Goal: Task Accomplishment & Management: Manage account settings

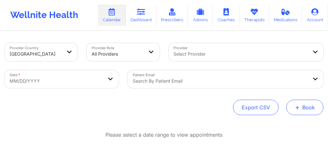
click at [305, 108] on button "+ Book" at bounding box center [304, 106] width 37 height 15
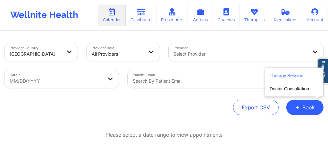
click at [273, 72] on button "Therapy Session" at bounding box center [294, 77] width 49 height 11
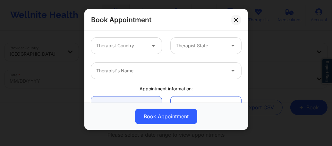
click at [123, 43] on div at bounding box center [120, 46] width 49 height 8
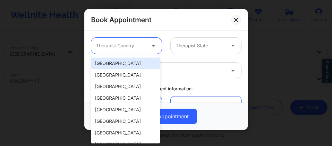
click at [129, 65] on div "[GEOGRAPHIC_DATA]" at bounding box center [125, 63] width 69 height 12
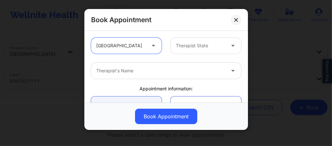
click at [188, 49] on div at bounding box center [200, 46] width 49 height 8
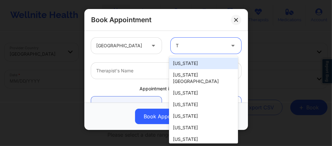
type input "TN"
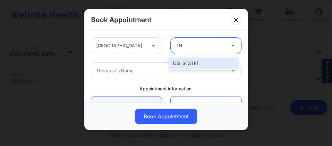
click at [186, 62] on div "[US_STATE]" at bounding box center [203, 63] width 69 height 12
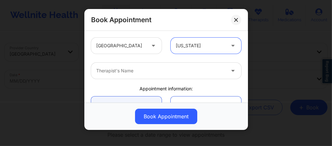
click at [153, 71] on div at bounding box center [160, 71] width 129 height 8
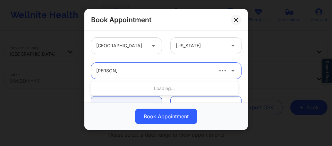
type input "Kathleen Ma"
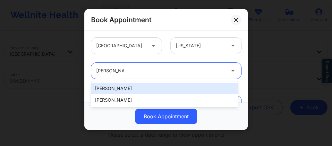
click at [129, 88] on div "Kathleen Marie Custard" at bounding box center [164, 88] width 147 height 12
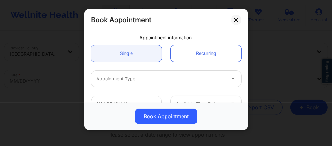
scroll to position [51, 0]
click at [129, 71] on div "Appointment Type" at bounding box center [158, 78] width 135 height 16
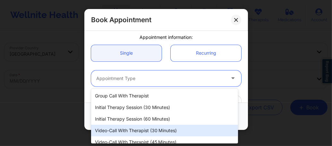
scroll to position [29, 0]
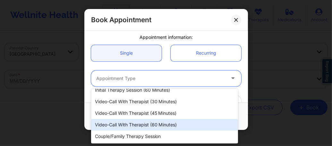
click at [139, 130] on div "Video-Call with Therapist (60 minutes)" at bounding box center [164, 125] width 147 height 12
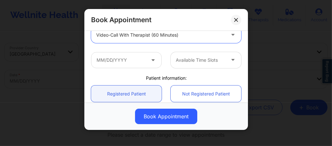
scroll to position [107, 0]
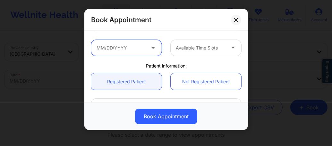
click at [132, 50] on input "text" at bounding box center [126, 48] width 71 height 16
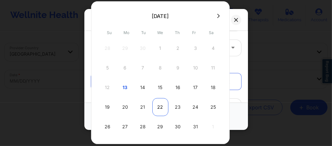
click at [161, 106] on div "22" at bounding box center [160, 107] width 16 height 18
type input "10/22/2025"
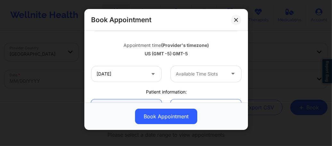
click at [195, 80] on div "Available Time Slots" at bounding box center [198, 74] width 55 height 16
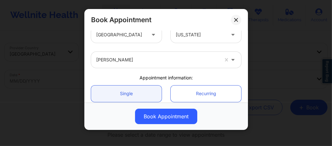
scroll to position [0, 0]
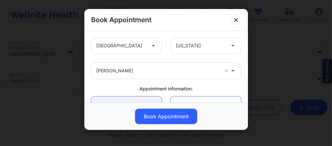
click at [146, 67] on div at bounding box center [157, 71] width 123 height 8
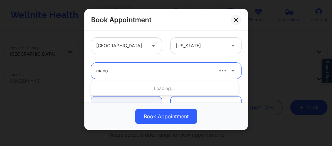
type input "manoj"
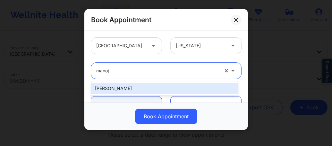
click at [135, 85] on div "Manoj Sharma" at bounding box center [164, 88] width 147 height 12
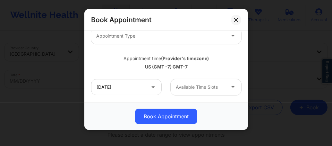
scroll to position [107, 0]
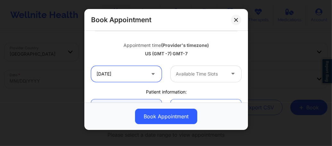
click at [127, 78] on input "10/22/2025" at bounding box center [126, 74] width 71 height 16
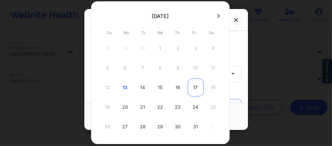
click at [192, 87] on div "17" at bounding box center [196, 87] width 16 height 18
type input "[DATE]"
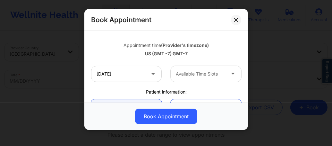
click at [205, 77] on div at bounding box center [200, 74] width 49 height 8
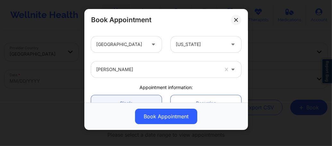
scroll to position [0, 0]
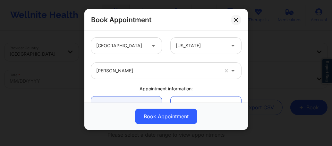
click at [165, 77] on div "Manoj Sharma" at bounding box center [157, 71] width 123 height 16
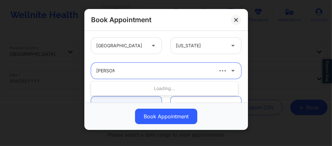
type input "micheal w"
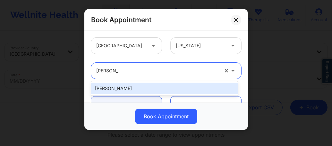
click at [138, 87] on div "Micheal Weuste" at bounding box center [164, 88] width 147 height 12
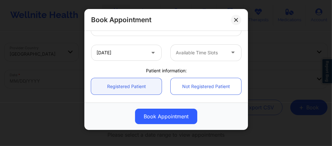
scroll to position [111, 0]
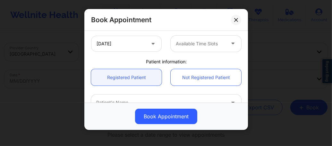
click at [180, 44] on div at bounding box center [200, 44] width 49 height 8
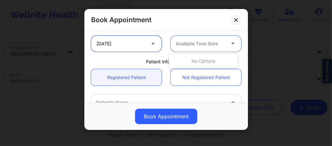
click at [135, 45] on input "[DATE]" at bounding box center [126, 44] width 71 height 16
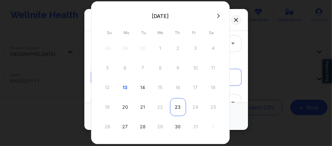
click at [180, 106] on div "23" at bounding box center [178, 107] width 16 height 18
type input "10/23/2025"
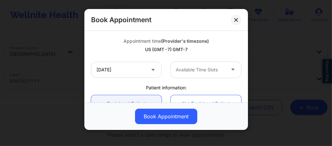
click at [199, 68] on div at bounding box center [200, 70] width 49 height 8
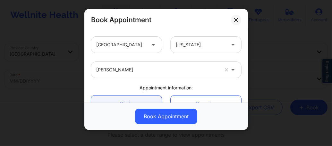
scroll to position [0, 0]
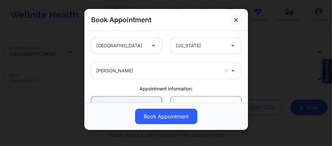
click at [135, 72] on div at bounding box center [157, 71] width 123 height 8
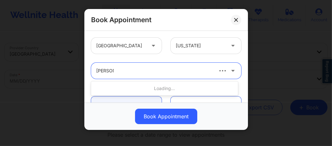
type input "ellen cas"
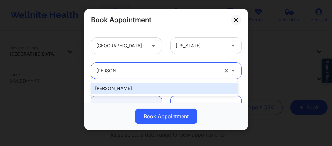
click at [128, 86] on div "Ellen Case" at bounding box center [164, 88] width 147 height 12
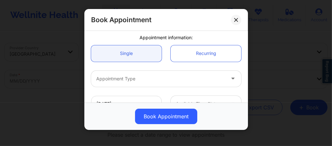
scroll to position [51, 0]
click at [155, 84] on div "Appointment Type" at bounding box center [158, 78] width 135 height 16
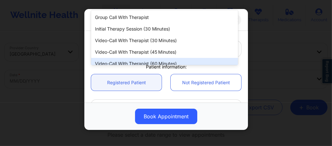
scroll to position [132, 0]
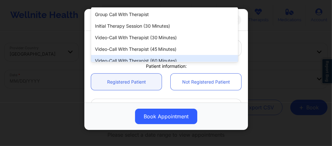
click at [155, 58] on div "Video-Call with Therapist (60 minutes)" at bounding box center [164, 61] width 147 height 12
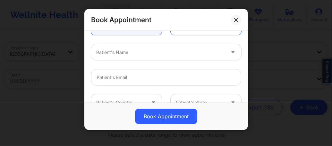
scroll to position [192, 0]
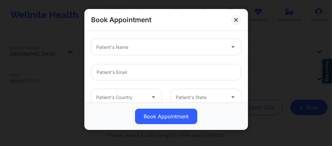
click at [160, 52] on div "Patient's Name" at bounding box center [158, 47] width 135 height 16
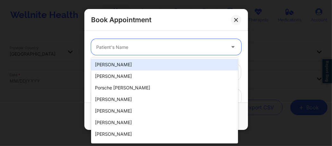
click at [148, 45] on div at bounding box center [160, 47] width 129 height 8
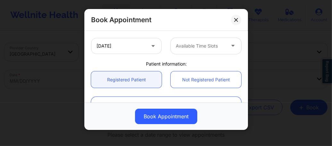
scroll to position [120, 0]
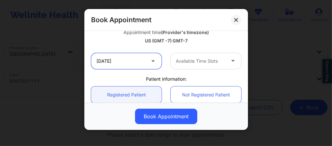
click at [130, 63] on input "10/23/2025" at bounding box center [126, 61] width 71 height 16
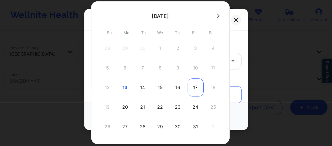
click at [193, 85] on div "17" at bounding box center [196, 87] width 16 height 18
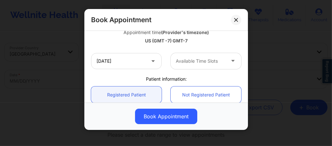
click at [196, 67] on div "Available Time Slots" at bounding box center [198, 61] width 55 height 16
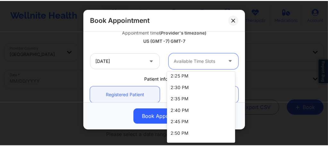
scroll to position [912, 0]
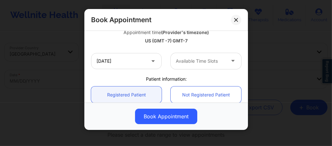
click at [131, 69] on div "10/17/2025 Available Time Slots" at bounding box center [166, 60] width 159 height 25
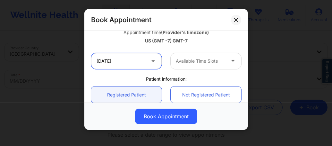
click at [131, 63] on input "[DATE]" at bounding box center [126, 61] width 71 height 16
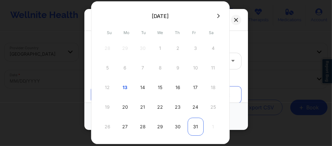
click at [195, 124] on div "31" at bounding box center [196, 126] width 16 height 18
type input "10/31/2025"
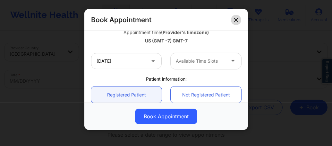
click at [234, 20] on icon at bounding box center [236, 20] width 4 height 4
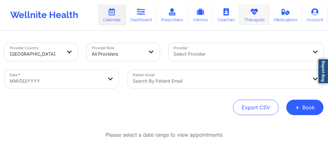
click at [257, 18] on link "Therapists" at bounding box center [255, 14] width 30 height 21
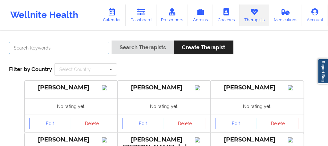
click at [82, 50] on input "text" at bounding box center [59, 48] width 100 height 12
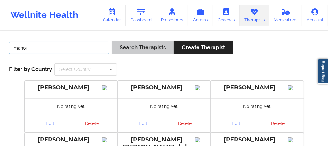
type input "manoj"
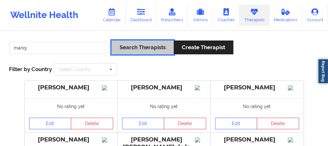
click at [153, 51] on button "Search Therapists" at bounding box center [143, 47] width 62 height 14
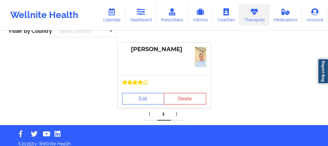
scroll to position [43, 0]
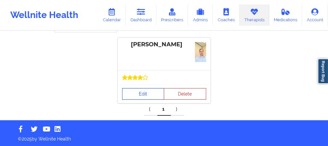
click at [138, 92] on link "Edit" at bounding box center [143, 94] width 42 height 12
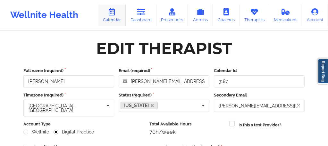
click at [107, 20] on link "Calendar" at bounding box center [112, 14] width 28 height 21
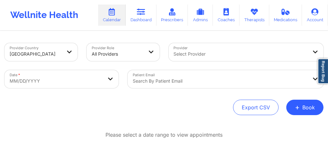
click at [156, 81] on div "Search by patient email" at bounding box center [226, 79] width 196 height 18
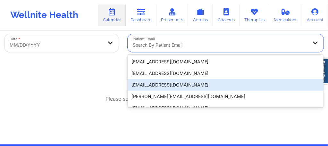
scroll to position [44, 0]
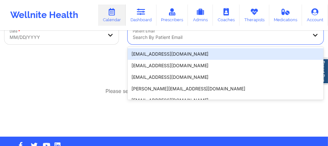
paste input "[PERSON_NAME][EMAIL_ADDRESS][PERSON_NAME][DOMAIN_NAME]"
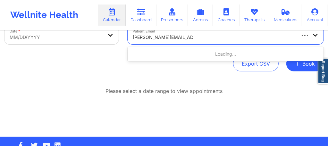
type input "[PERSON_NAME][EMAIL_ADDRESS][PERSON_NAME][DOMAIN_NAME]"
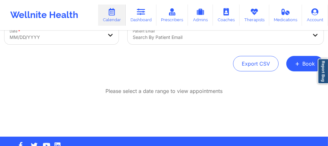
click at [164, 39] on div at bounding box center [220, 37] width 175 height 8
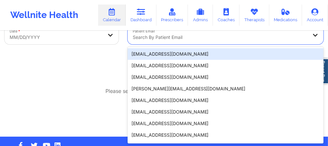
paste input "[PERSON_NAME][EMAIL_ADDRESS][PERSON_NAME][DOMAIN_NAME]"
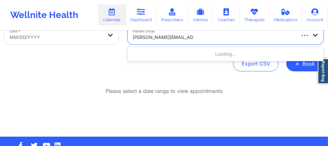
type input "[PERSON_NAME][EMAIL_ADDRESS][PERSON_NAME][DOMAIN_NAME]"
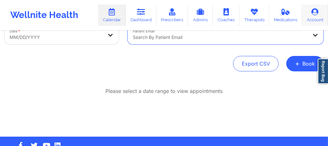
click at [307, 20] on link "Account" at bounding box center [315, 14] width 26 height 21
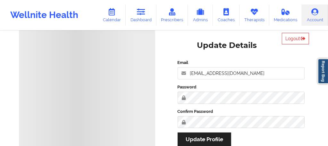
scroll to position [13, 0]
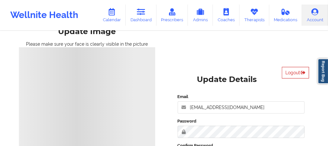
click at [302, 73] on icon at bounding box center [302, 72] width 5 height 4
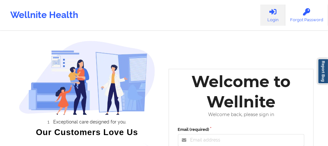
click at [231, 107] on div "Welcome to Wellnite" at bounding box center [242, 91] width 136 height 40
click at [219, 140] on input "Email (required)" at bounding box center [241, 140] width 127 height 12
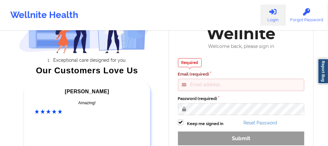
scroll to position [72, 0]
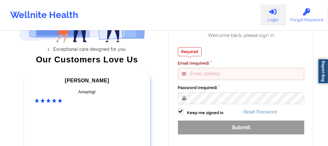
type input "[EMAIL_ADDRESS][DOMAIN_NAME]"
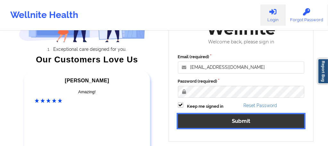
click at [208, 122] on button "Submit" at bounding box center [241, 121] width 127 height 14
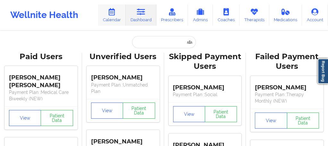
click at [108, 20] on link "Calendar" at bounding box center [112, 14] width 28 height 21
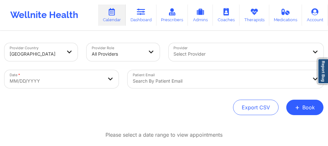
click at [167, 77] on div "Search by patient email" at bounding box center [218, 79] width 181 height 18
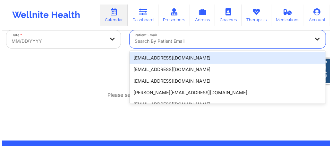
scroll to position [44, 0]
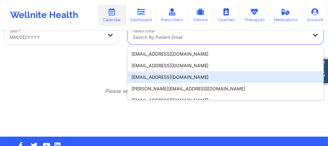
paste input "[PERSON_NAME][EMAIL_ADDRESS][PERSON_NAME][DOMAIN_NAME]"
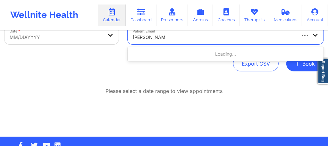
type input "[PERSON_NAME].p"
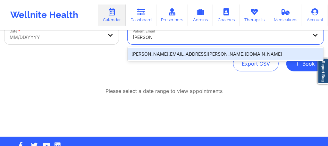
click at [152, 50] on div "[PERSON_NAME][EMAIL_ADDRESS][PERSON_NAME][DOMAIN_NAME]" at bounding box center [226, 54] width 196 height 12
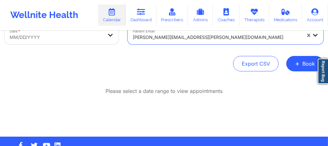
click at [41, 38] on body "Wellnite Health Calendar Dashboard Prescribers Admins Coaches Therapists Medica…" at bounding box center [164, 29] width 328 height 146
select select "2025-8"
select select "2025-9"
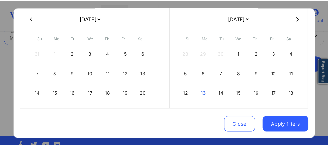
scroll to position [64, 0]
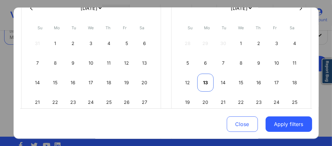
click at [202, 80] on div "13" at bounding box center [205, 82] width 16 height 18
select select "2025-9"
select select "2025-10"
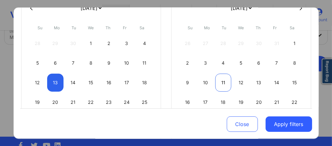
select select "2025-9"
select select "2025-10"
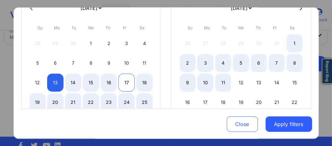
select select "2025-9"
select select "2025-10"
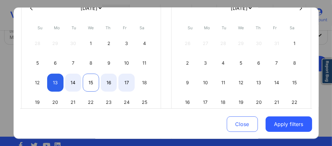
select select "2025-9"
select select "2025-10"
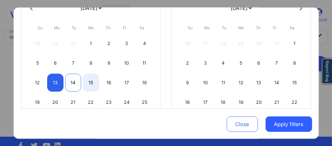
select select "2025-9"
select select "2025-10"
click at [74, 82] on div "14" at bounding box center [73, 82] width 16 height 18
select select "2025-9"
select select "2025-10"
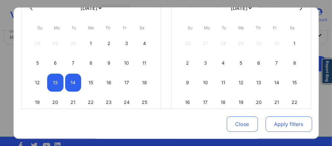
click at [282, 120] on button "Apply filters" at bounding box center [289, 123] width 47 height 15
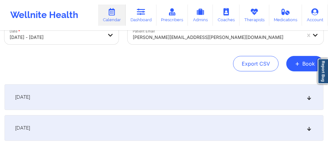
click at [186, 102] on div "[DATE]" at bounding box center [163, 97] width 319 height 26
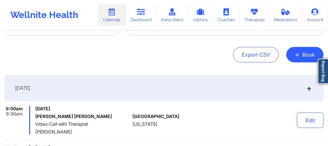
scroll to position [52, 0]
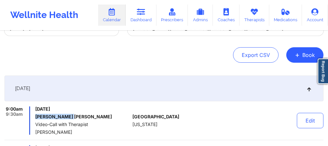
drag, startPoint x: 71, startPoint y: 117, endPoint x: 36, endPoint y: 118, distance: 35.3
click at [36, 118] on h6 "[PERSON_NAME] [PERSON_NAME]" at bounding box center [82, 116] width 95 height 5
copy h6 "[PERSON_NAME] [PERSON_NAME]"
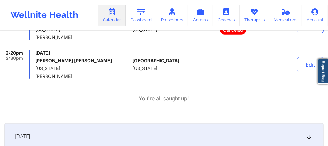
scroll to position [223, 0]
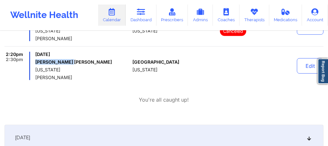
drag, startPoint x: 72, startPoint y: 62, endPoint x: 36, endPoint y: 61, distance: 35.9
click at [36, 61] on h6 "[PERSON_NAME] [PERSON_NAME]" at bounding box center [82, 61] width 95 height 5
copy h6 "[PERSON_NAME] [PERSON_NAME]"
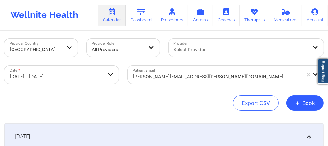
scroll to position [0, 0]
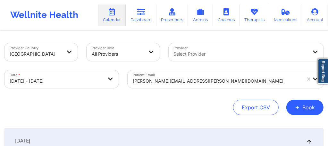
click at [200, 81] on div "Patient Email [PERSON_NAME][EMAIL_ADDRESS][PERSON_NAME][DOMAIN_NAME]" at bounding box center [225, 78] width 205 height 27
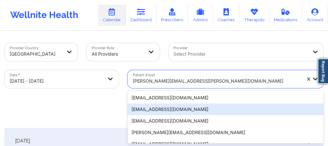
scroll to position [44, 0]
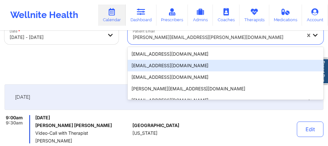
paste input "[EMAIL_ADDRESS][DOMAIN_NAME]"
type input "[EMAIL_ADDRESS][DOMAIN_NAME]"
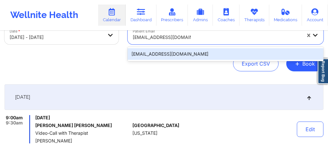
click at [198, 53] on div "[EMAIL_ADDRESS][DOMAIN_NAME]" at bounding box center [226, 54] width 196 height 12
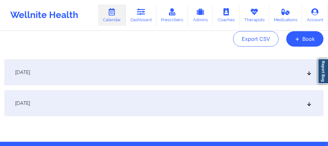
scroll to position [64, 0]
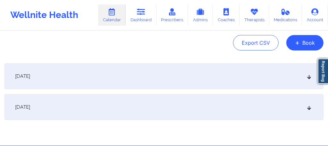
click at [176, 76] on div "[DATE]" at bounding box center [163, 76] width 319 height 26
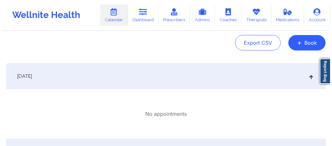
scroll to position [0, 0]
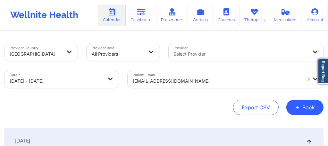
select select "2025-9"
select select "2025-10"
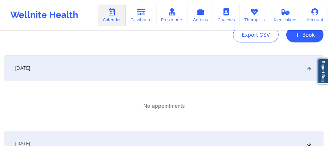
scroll to position [135, 0]
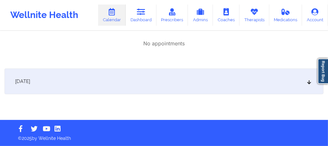
click at [82, 87] on div "[DATE]" at bounding box center [163, 81] width 319 height 26
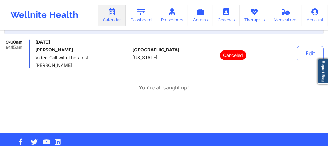
scroll to position [0, 0]
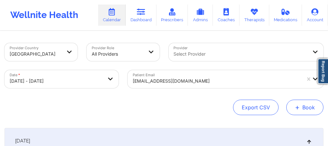
click at [296, 109] on span "+" at bounding box center [297, 107] width 5 height 4
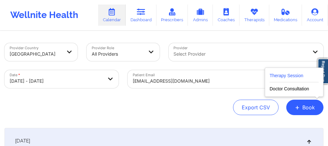
click at [270, 74] on button "Therapy Session" at bounding box center [294, 77] width 49 height 11
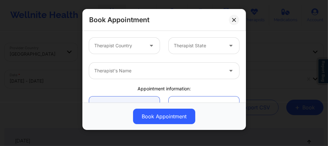
click at [145, 49] on div at bounding box center [151, 46] width 15 height 16
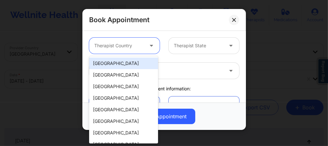
click at [123, 64] on div "[GEOGRAPHIC_DATA]" at bounding box center [123, 63] width 69 height 12
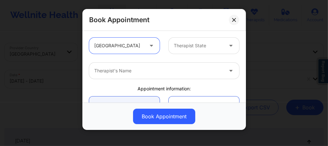
click at [189, 47] on div at bounding box center [198, 46] width 49 height 8
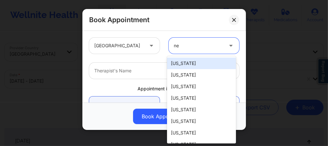
type input "new"
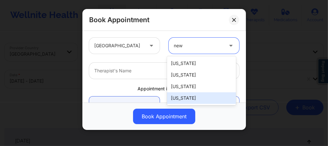
click at [183, 99] on div "[US_STATE]" at bounding box center [201, 98] width 69 height 12
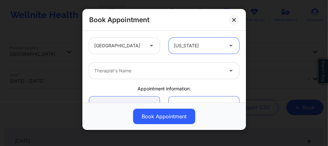
click at [126, 70] on div at bounding box center [158, 71] width 129 height 8
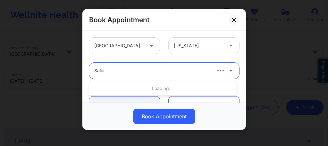
type input "Sakima"
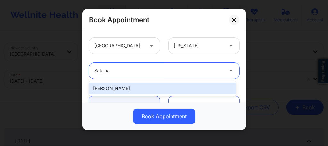
click at [115, 86] on div "[PERSON_NAME]" at bounding box center [162, 88] width 147 height 12
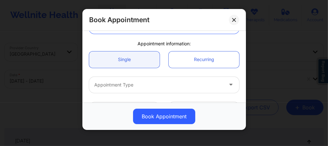
scroll to position [68, 0]
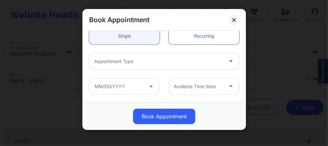
click at [113, 64] on div at bounding box center [158, 61] width 129 height 8
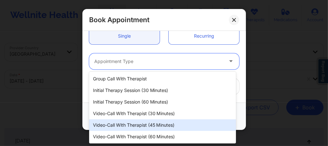
click at [128, 125] on div "Video-Call with Therapist (45 minutes)" at bounding box center [162, 125] width 147 height 12
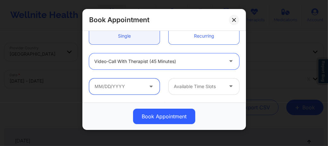
click at [131, 82] on input "text" at bounding box center [124, 86] width 71 height 16
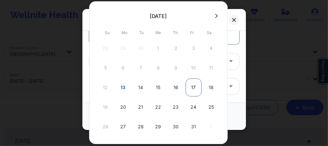
click at [188, 87] on div "17" at bounding box center [194, 87] width 16 height 18
type input "[DATE]"
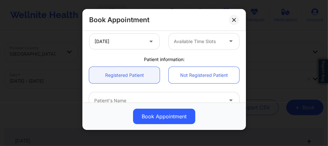
scroll to position [141, 0]
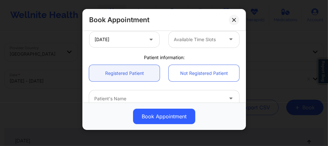
click at [195, 43] on div at bounding box center [198, 40] width 49 height 8
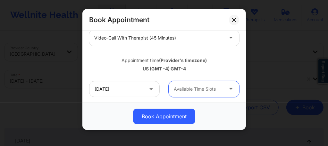
scroll to position [94, 0]
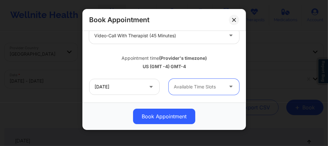
click at [187, 88] on div at bounding box center [198, 87] width 49 height 8
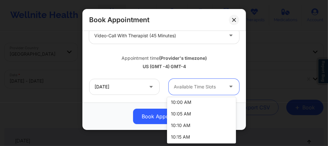
scroll to position [141, 0]
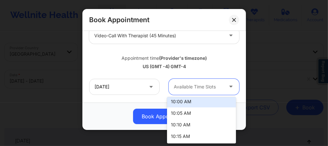
click at [186, 105] on div "10:00 AM" at bounding box center [201, 102] width 69 height 12
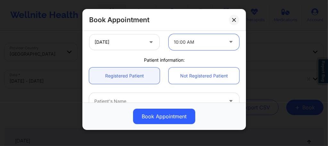
scroll to position [154, 0]
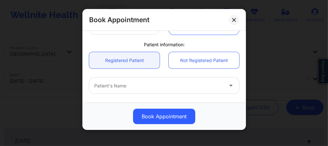
click at [134, 86] on div at bounding box center [158, 86] width 129 height 8
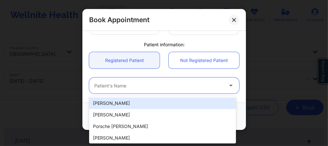
paste input "[EMAIL_ADDRESS][DOMAIN_NAME]"
type input "[EMAIL_ADDRESS][DOMAIN_NAME]"
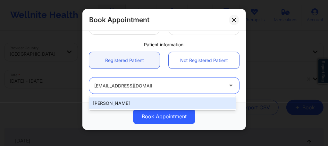
click at [126, 99] on div "[PERSON_NAME]" at bounding box center [162, 103] width 147 height 12
type input "[EMAIL_ADDRESS][DOMAIN_NAME]"
type input "[PHONE_NUMBER]"
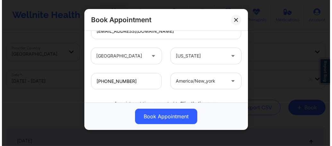
scroll to position [261, 0]
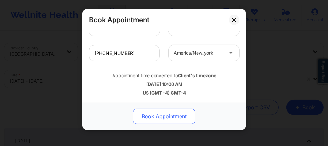
click at [151, 118] on button "Book Appointment" at bounding box center [164, 115] width 62 height 15
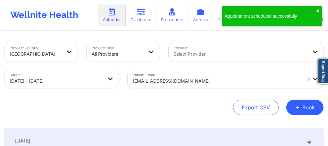
click at [65, 83] on body "Appointment scheduled successfully ✖︎ Wellnite Health Calendar Dashboard Prescr…" at bounding box center [164, 73] width 328 height 146
select select "2025-9"
select select "2025-10"
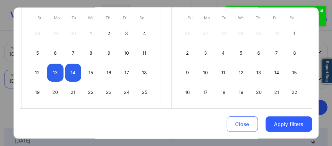
scroll to position [81, 0]
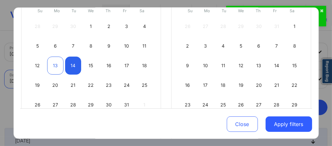
click at [53, 65] on div "13" at bounding box center [55, 65] width 16 height 18
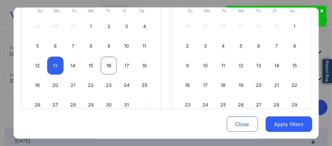
select select "2025-9"
select select "2025-10"
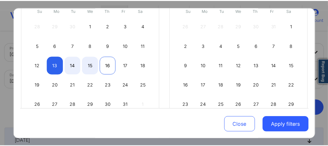
scroll to position [126, 0]
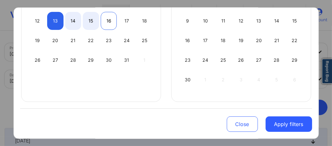
select select "2025-9"
select select "2025-10"
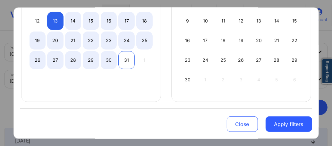
select select "2025-9"
select select "2025-10"
click at [132, 62] on div "26 27 28 29 30 31 1" at bounding box center [91, 60] width 123 height 18
select select "2025-9"
select select "2025-10"
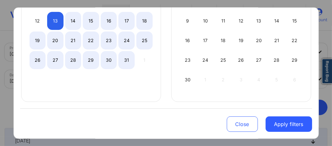
click at [127, 60] on div "31" at bounding box center [126, 60] width 16 height 18
select select "2025-9"
select select "2025-10"
click at [284, 123] on button "Apply filters" at bounding box center [289, 123] width 47 height 15
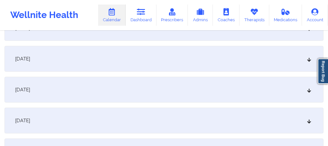
scroll to position [334, 0]
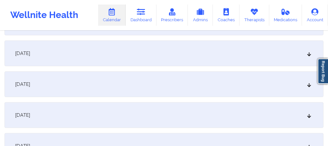
click at [67, 58] on div "[DATE]" at bounding box center [163, 53] width 319 height 26
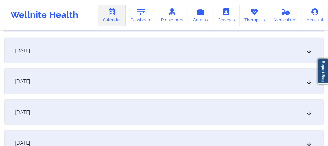
scroll to position [483, 0]
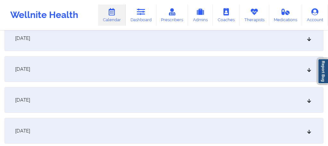
click at [70, 42] on div "[DATE]" at bounding box center [163, 38] width 319 height 26
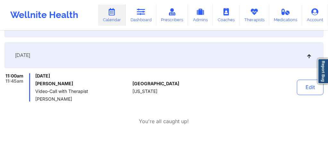
scroll to position [0, 0]
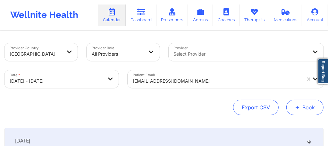
click at [299, 109] on span "+" at bounding box center [297, 107] width 5 height 4
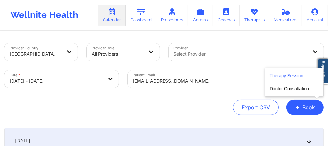
click at [282, 73] on button "Therapy Session" at bounding box center [294, 77] width 49 height 11
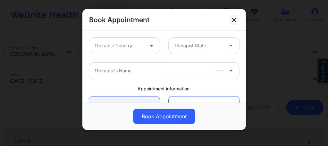
click at [141, 48] on div at bounding box center [118, 46] width 49 height 8
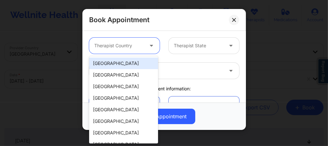
click at [118, 67] on div "[GEOGRAPHIC_DATA]" at bounding box center [123, 63] width 69 height 12
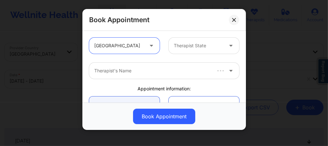
click at [185, 48] on div at bounding box center [198, 46] width 49 height 8
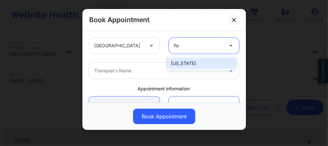
type input "flo"
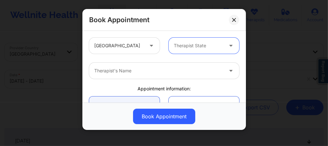
click at [137, 73] on div at bounding box center [158, 71] width 129 height 8
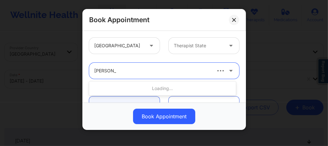
type input "[PERSON_NAME]"
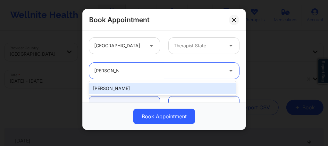
click at [126, 86] on div "[PERSON_NAME]" at bounding box center [162, 88] width 147 height 12
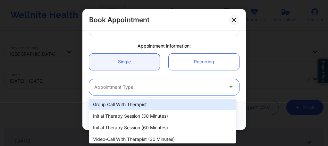
click at [126, 88] on div at bounding box center [158, 87] width 129 height 8
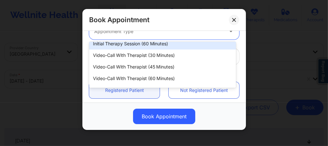
scroll to position [30, 0]
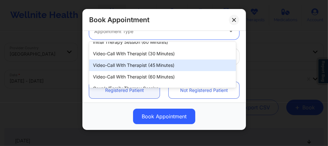
click at [124, 68] on div "Video-Call with Therapist (45 minutes)" at bounding box center [162, 65] width 147 height 12
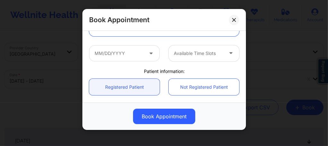
scroll to position [98, 0]
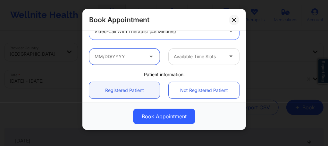
click at [124, 60] on input "text" at bounding box center [124, 56] width 71 height 16
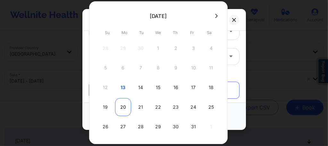
click at [124, 108] on div "20" at bounding box center [123, 107] width 16 height 18
type input "[DATE]"
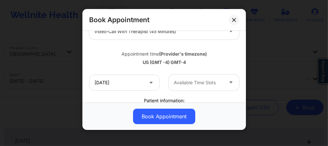
click at [184, 87] on div "Available Time Slots" at bounding box center [196, 82] width 55 height 16
click at [198, 87] on div "Available Time Slots" at bounding box center [196, 82] width 55 height 16
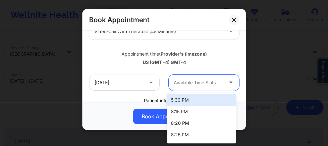
click at [190, 99] on div "5:30 PM" at bounding box center [201, 100] width 69 height 12
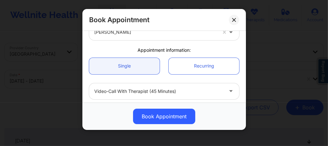
scroll to position [43, 0]
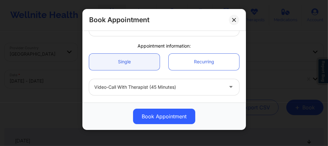
click at [155, 85] on div at bounding box center [158, 87] width 129 height 8
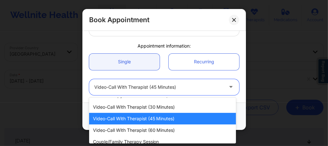
scroll to position [37, 0]
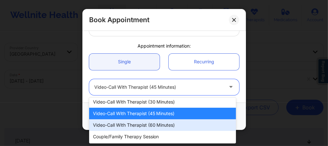
click at [149, 126] on div "Video-Call with Therapist (60 minutes)" at bounding box center [162, 125] width 147 height 12
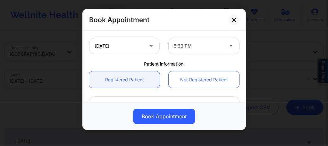
scroll to position [115, 0]
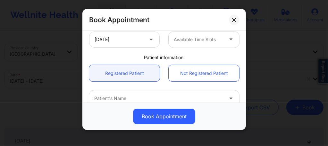
click at [185, 36] on div at bounding box center [198, 40] width 49 height 8
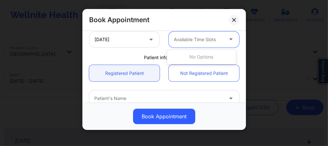
click at [185, 38] on div at bounding box center [198, 40] width 49 height 8
click at [185, 39] on div at bounding box center [198, 40] width 49 height 8
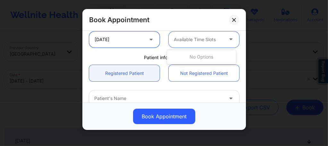
click at [138, 42] on input "[DATE]" at bounding box center [124, 39] width 71 height 16
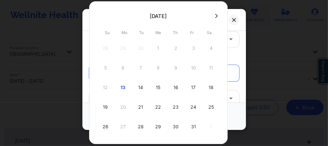
click at [254, 25] on div "Book Appointment [GEOGRAPHIC_DATA] Therapist State [PERSON_NAME] Appointment in…" at bounding box center [164, 73] width 328 height 146
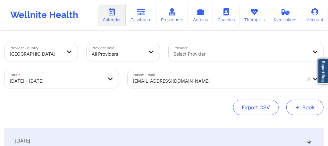
click at [300, 110] on button "+ Book" at bounding box center [304, 106] width 37 height 15
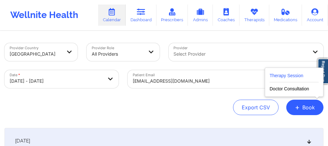
click at [277, 77] on button "Therapy Session" at bounding box center [294, 77] width 49 height 11
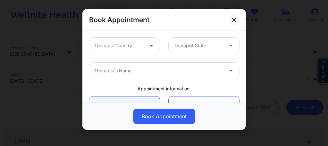
click at [141, 47] on div at bounding box center [118, 46] width 49 height 8
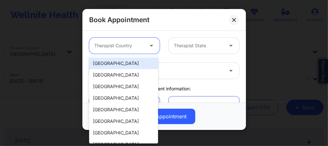
click at [128, 63] on div "[GEOGRAPHIC_DATA]" at bounding box center [123, 63] width 69 height 12
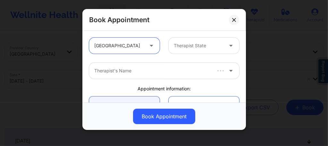
click at [185, 49] on div at bounding box center [198, 46] width 49 height 8
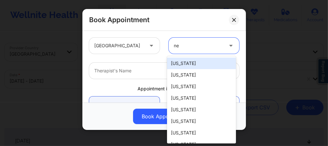
type input "new"
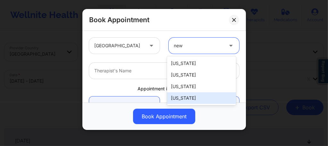
click at [188, 98] on div "[US_STATE]" at bounding box center [201, 98] width 69 height 12
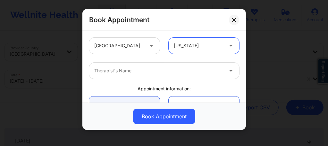
click at [149, 72] on div at bounding box center [158, 71] width 129 height 8
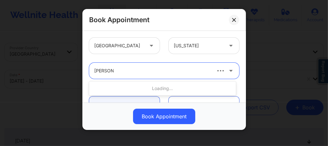
type input "[PERSON_NAME]"
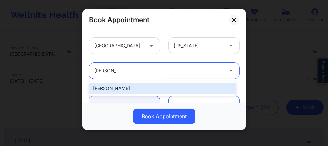
click at [130, 86] on div "[PERSON_NAME]" at bounding box center [162, 88] width 147 height 12
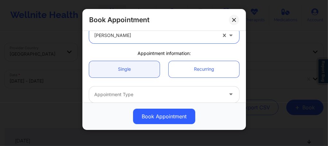
scroll to position [51, 0]
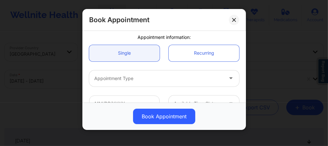
click at [125, 80] on div at bounding box center [158, 78] width 129 height 8
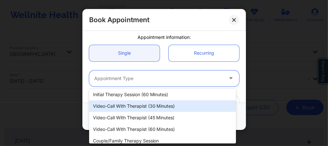
scroll to position [26, 0]
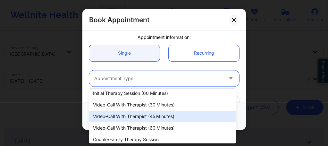
click at [129, 117] on div "Video-Call with Therapist (45 minutes)" at bounding box center [162, 116] width 147 height 12
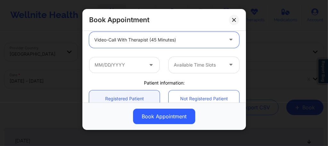
scroll to position [103, 0]
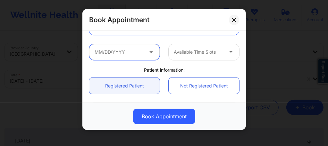
click at [119, 53] on input "text" at bounding box center [124, 52] width 71 height 16
click at [139, 55] on input "text" at bounding box center [124, 52] width 71 height 16
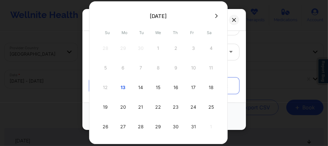
click at [124, 108] on div "20" at bounding box center [123, 107] width 16 height 18
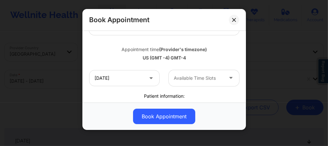
click at [187, 78] on div at bounding box center [198, 78] width 49 height 8
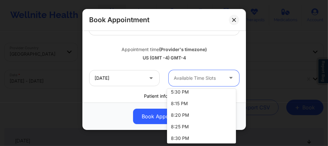
scroll to position [0, 0]
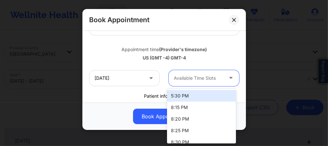
click at [192, 100] on div "5:30 PM" at bounding box center [201, 96] width 69 height 12
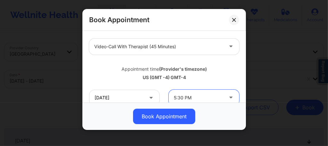
scroll to position [81, 0]
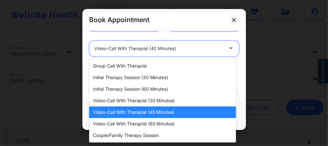
click at [144, 51] on div at bounding box center [158, 49] width 129 height 8
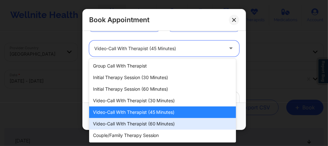
click at [150, 127] on div "Video-Call with Therapist (60 minutes)" at bounding box center [162, 124] width 147 height 12
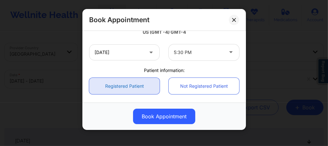
scroll to position [102, 0]
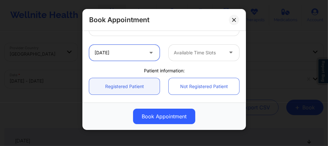
click at [139, 55] on input "[DATE]" at bounding box center [124, 53] width 71 height 16
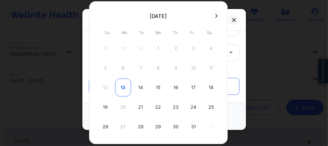
click at [127, 85] on div "13" at bounding box center [123, 87] width 16 height 18
type input "[DATE]"
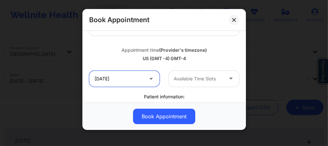
click at [127, 79] on input "[DATE]" at bounding box center [124, 79] width 71 height 16
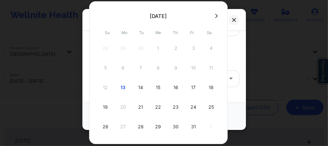
click at [215, 17] on icon at bounding box center [216, 16] width 3 height 4
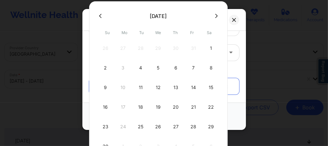
click at [103, 18] on button at bounding box center [100, 15] width 6 height 5
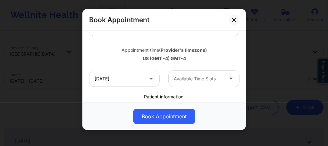
drag, startPoint x: 231, startPoint y: 21, endPoint x: 217, endPoint y: 78, distance: 59.0
click at [231, 21] on button at bounding box center [234, 20] width 10 height 10
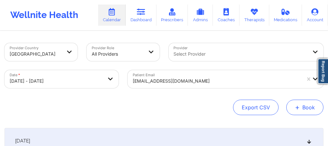
click at [299, 106] on span "+" at bounding box center [297, 107] width 5 height 4
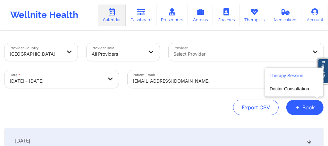
click at [274, 78] on button "Therapy Session" at bounding box center [294, 77] width 49 height 11
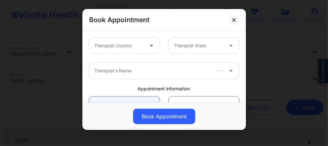
click at [119, 44] on div at bounding box center [118, 46] width 49 height 8
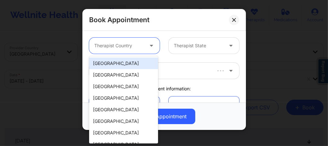
click at [118, 61] on div "[GEOGRAPHIC_DATA]" at bounding box center [123, 63] width 69 height 12
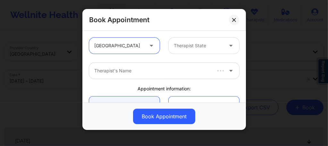
click at [184, 47] on div at bounding box center [198, 46] width 49 height 8
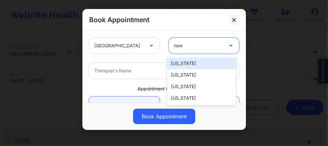
type input "new"
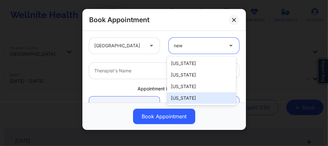
click at [188, 100] on div "[US_STATE]" at bounding box center [201, 98] width 69 height 12
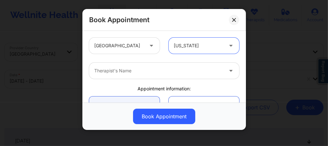
click at [137, 72] on div at bounding box center [158, 71] width 129 height 8
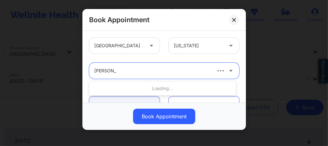
type input "[PERSON_NAME]"
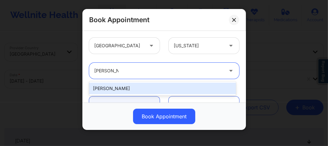
click at [120, 89] on div "[PERSON_NAME]" at bounding box center [162, 88] width 147 height 12
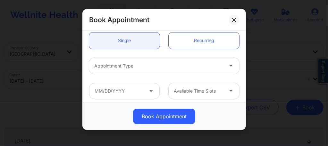
scroll to position [68, 0]
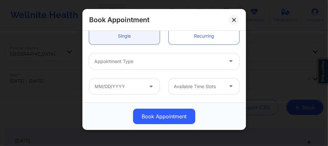
click at [119, 63] on div at bounding box center [158, 61] width 129 height 8
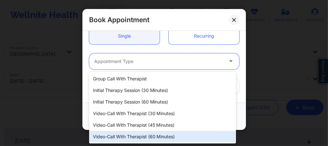
click at [136, 136] on div "Video-Call with Therapist (60 minutes)" at bounding box center [162, 137] width 147 height 12
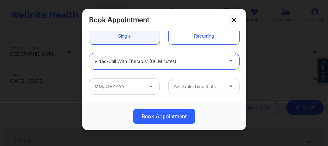
click at [118, 96] on div "Available Time Slots" at bounding box center [164, 86] width 159 height 25
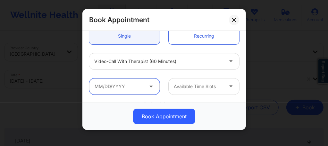
click at [118, 88] on input "text" at bounding box center [124, 86] width 71 height 16
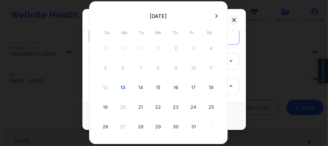
click at [242, 20] on div "Book Appointment" at bounding box center [164, 20] width 164 height 22
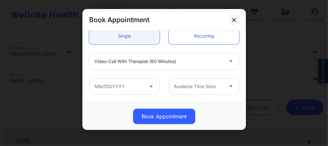
click at [128, 63] on div at bounding box center [158, 61] width 129 height 8
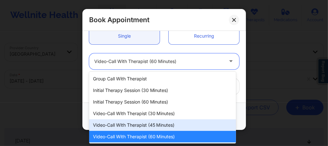
click at [132, 126] on div "Video-Call with Therapist (45 minutes)" at bounding box center [162, 125] width 147 height 12
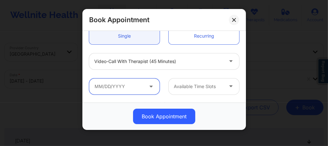
click at [119, 89] on input "text" at bounding box center [124, 86] width 71 height 16
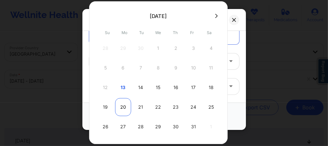
click at [121, 106] on div "20" at bounding box center [123, 107] width 16 height 18
type input "[DATE]"
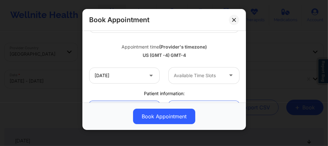
scroll to position [111, 0]
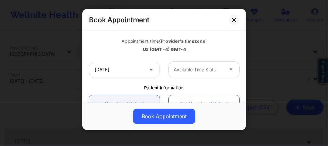
click at [185, 72] on div at bounding box center [198, 70] width 49 height 8
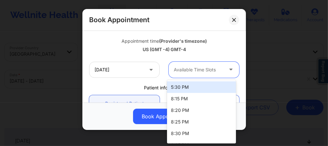
click at [182, 88] on div "5:30 PM" at bounding box center [201, 87] width 69 height 12
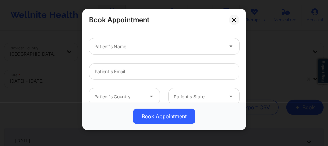
scroll to position [192, 0]
click at [122, 51] on div "Patient's Name" at bounding box center [156, 47] width 135 height 16
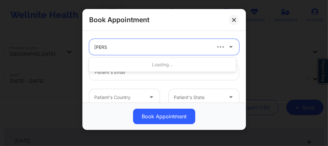
type input "[PERSON_NAME]"
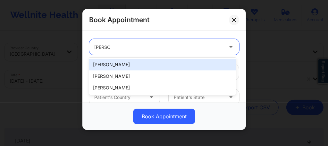
click at [117, 60] on div "[PERSON_NAME]" at bounding box center [162, 65] width 147 height 12
type input "[EMAIL_ADDRESS][DOMAIN_NAME]"
type input "[PHONE_NUMBER]"
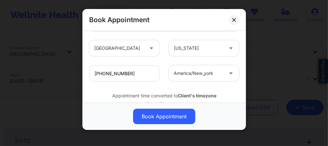
scroll to position [261, 0]
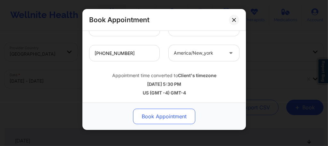
click at [157, 116] on button "Book Appointment" at bounding box center [164, 115] width 62 height 15
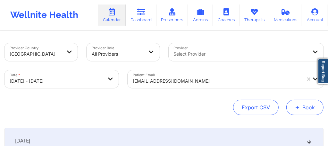
click at [301, 111] on button "+ Book" at bounding box center [304, 106] width 37 height 15
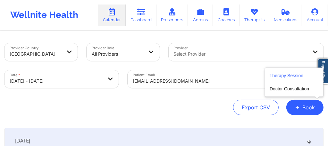
click at [283, 76] on button "Therapy Session" at bounding box center [294, 77] width 49 height 11
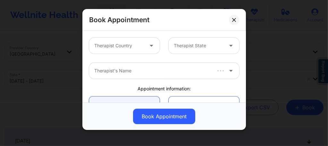
click at [135, 47] on div at bounding box center [118, 46] width 49 height 8
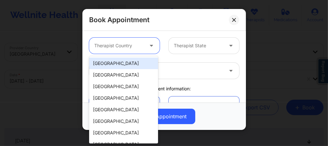
click at [124, 65] on div "[GEOGRAPHIC_DATA]" at bounding box center [123, 63] width 69 height 12
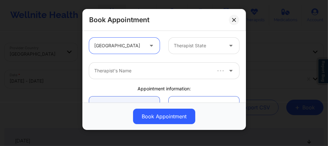
click at [192, 45] on div at bounding box center [198, 46] width 49 height 8
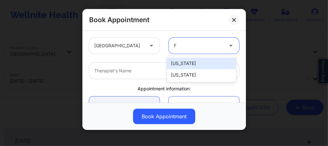
type input "Fl"
click at [181, 62] on div "[US_STATE]" at bounding box center [201, 63] width 69 height 12
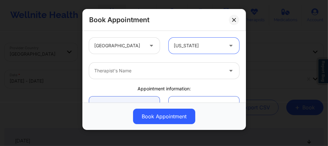
click at [151, 69] on div at bounding box center [158, 71] width 129 height 8
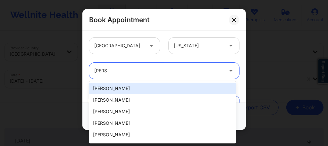
type input "[PERSON_NAME]"
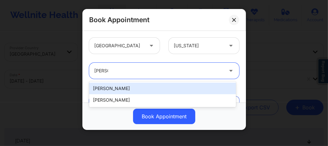
click at [123, 87] on div "[PERSON_NAME]" at bounding box center [162, 88] width 147 height 12
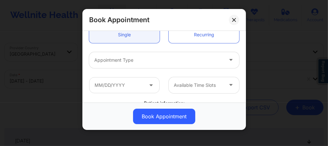
scroll to position [77, 0]
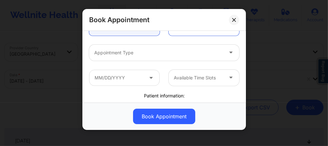
click at [114, 53] on div at bounding box center [158, 53] width 129 height 8
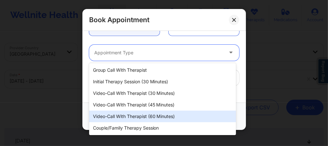
click at [138, 113] on div "Video-Call with Therapist (60 minutes)" at bounding box center [162, 116] width 147 height 12
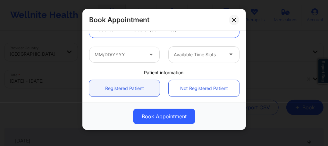
scroll to position [103, 0]
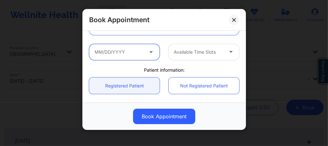
click at [128, 55] on input "text" at bounding box center [124, 52] width 71 height 16
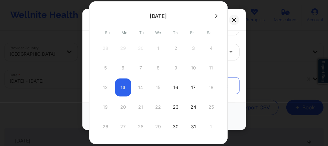
click at [216, 15] on button at bounding box center [216, 15] width 6 height 5
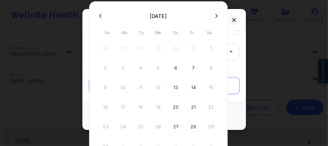
click at [102, 17] on button at bounding box center [100, 15] width 6 height 5
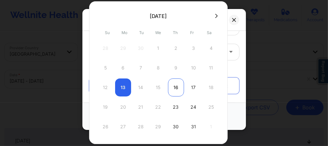
click at [175, 89] on div "16" at bounding box center [176, 87] width 16 height 18
type input "[DATE]"
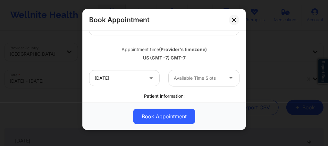
click at [185, 75] on div at bounding box center [198, 78] width 49 height 8
click at [236, 18] on button at bounding box center [234, 20] width 10 height 10
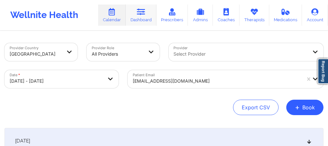
click at [144, 15] on icon at bounding box center [141, 11] width 8 height 7
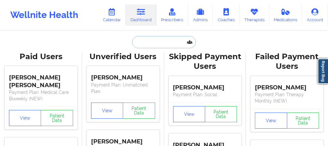
click at [147, 44] on input "text" at bounding box center [164, 42] width 64 height 12
paste input "[PERSON_NAME]"
type input "[PERSON_NAME]"
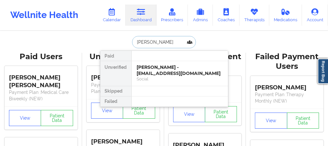
click at [147, 44] on input "[PERSON_NAME]" at bounding box center [164, 42] width 64 height 12
click at [164, 77] on div "Social" at bounding box center [180, 78] width 86 height 5
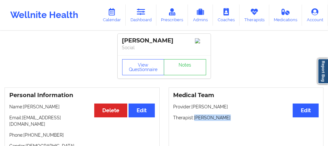
drag, startPoint x: 195, startPoint y: 120, endPoint x: 234, endPoint y: 118, distance: 39.5
click at [234, 118] on p "Therapist: [PERSON_NAME]" at bounding box center [247, 117] width 146 height 6
copy p "[PERSON_NAME]"
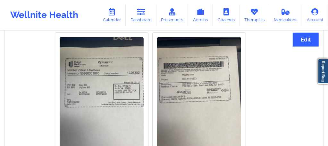
scroll to position [494, 0]
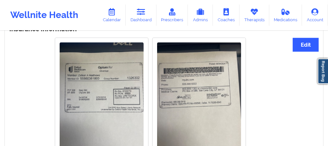
click at [121, 76] on img at bounding box center [102, 98] width 84 height 112
click at [121, 72] on img at bounding box center [102, 98] width 84 height 112
click at [143, 15] on icon at bounding box center [141, 11] width 8 height 7
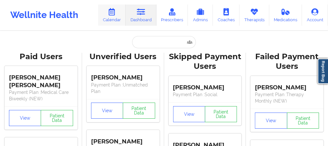
click at [111, 18] on link "Calendar" at bounding box center [112, 14] width 28 height 21
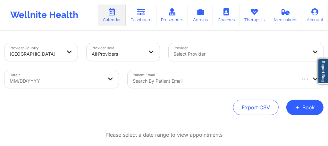
click at [173, 84] on div at bounding box center [214, 81] width 162 height 8
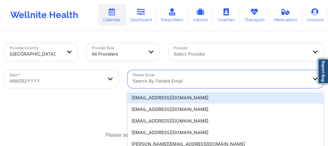
paste input "[EMAIL_ADDRESS][DOMAIN_NAME]"
type input "[EMAIL_ADDRESS][DOMAIN_NAME]"
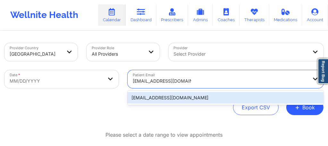
click at [176, 99] on div "[EMAIL_ADDRESS][DOMAIN_NAME]" at bounding box center [226, 98] width 196 height 12
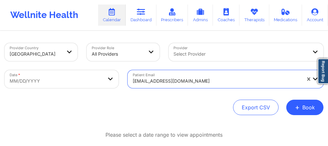
click at [87, 83] on body "Wellnite Health Calendar Dashboard Prescribers Admins Coaches Therapists Medica…" at bounding box center [164, 73] width 328 height 146
select select "2025-8"
select select "2025-9"
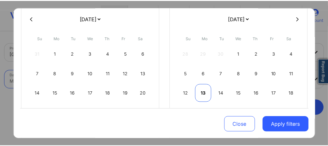
scroll to position [55, 0]
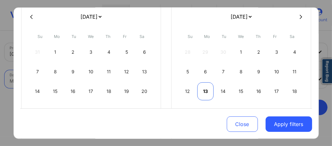
click at [205, 91] on div "13" at bounding box center [205, 91] width 16 height 18
select select "2025-9"
select select "2025-10"
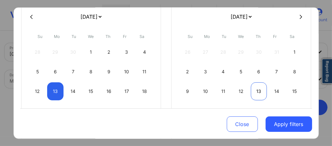
select select "2025-9"
select select "2025-10"
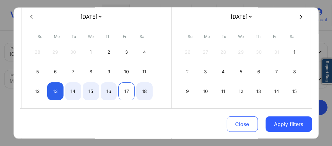
select select "2025-9"
select select "2025-10"
click at [119, 90] on div "17" at bounding box center [126, 91] width 16 height 18
select select "2025-9"
select select "2025-10"
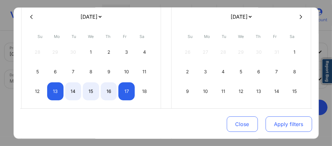
click at [291, 124] on button "Apply filters" at bounding box center [289, 123] width 47 height 15
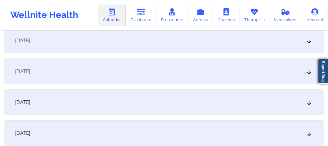
scroll to position [124, 0]
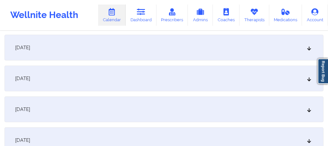
click at [92, 109] on div "[DATE]" at bounding box center [163, 109] width 319 height 26
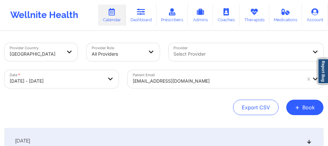
scroll to position [0, 0]
click at [183, 54] on div "Provider Select Provider" at bounding box center [246, 51] width 164 height 27
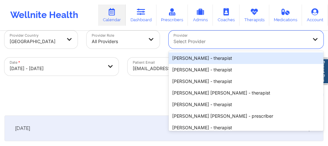
scroll to position [17, 0]
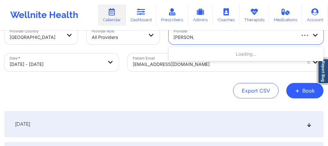
type input "[PERSON_NAME]"
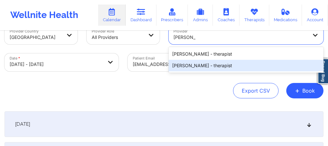
click at [199, 68] on div "[PERSON_NAME] - therapist" at bounding box center [246, 66] width 155 height 12
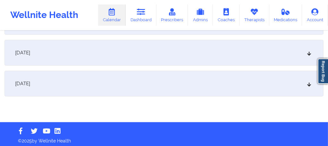
scroll to position [183, 0]
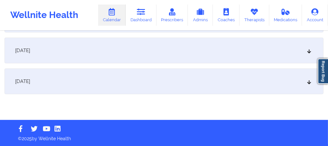
click at [115, 56] on div "[DATE]" at bounding box center [163, 51] width 319 height 26
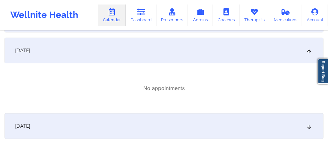
scroll to position [0, 0]
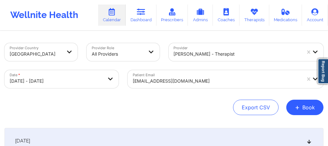
click at [200, 56] on div "[PERSON_NAME] - therapist" at bounding box center [246, 52] width 155 height 18
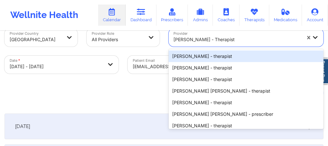
scroll to position [17, 0]
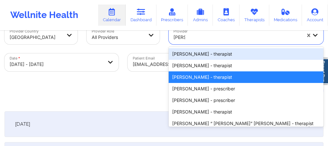
type input "[PERSON_NAME]"
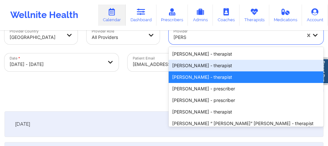
click at [193, 67] on div "[PERSON_NAME] - therapist" at bounding box center [246, 66] width 155 height 12
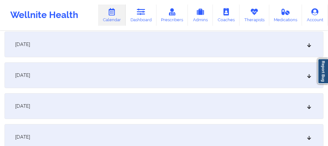
scroll to position [183, 0]
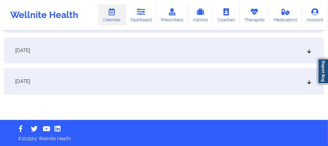
click at [98, 51] on div "[DATE]" at bounding box center [163, 51] width 319 height 26
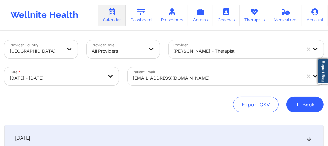
scroll to position [0, 0]
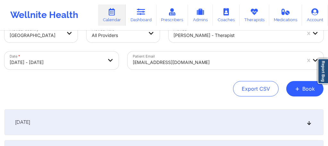
click at [198, 69] on div "[EMAIL_ADDRESS][DOMAIN_NAME]" at bounding box center [226, 60] width 196 height 18
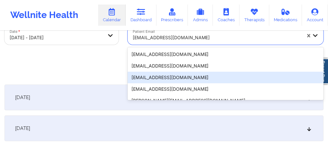
scroll to position [44, 0]
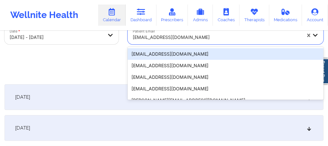
paste input "[EMAIL_ADDRESS][DOMAIN_NAME]"
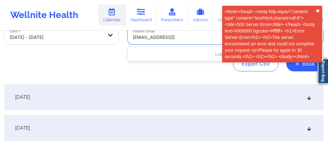
type input "[EMAIL_ADDRESS][DOMAIN_NAME]"
click at [318, 9] on button "✖︎" at bounding box center [318, 10] width 4 height 5
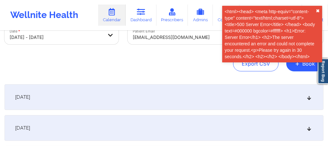
click at [316, 10] on button "✖︎" at bounding box center [318, 10] width 4 height 5
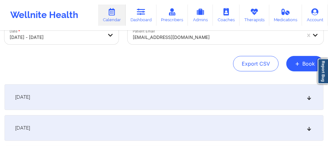
drag, startPoint x: 141, startPoint y: 72, endPoint x: 129, endPoint y: 57, distance: 19.1
click at [127, 58] on div "Export CSV + Book" at bounding box center [163, 63] width 319 height 15
click at [204, 40] on div at bounding box center [217, 37] width 169 height 8
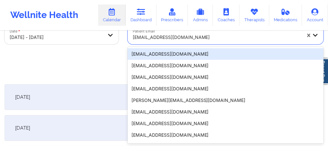
paste input "[EMAIL_ADDRESS][DOMAIN_NAME]"
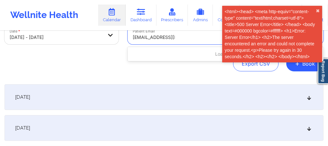
type input "[EMAIL_ADDRESS][DOMAIN_NAME]"
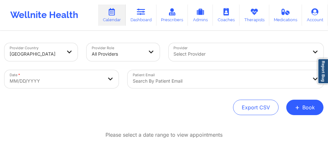
click at [143, 83] on div "Search by patient email" at bounding box center [226, 79] width 196 height 18
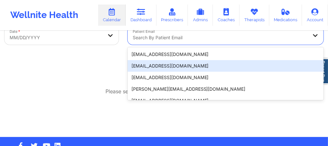
scroll to position [44, 0]
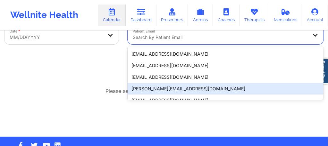
paste input "[PERSON_NAME][EMAIL_ADDRESS][PERSON_NAME][DOMAIN_NAME]"
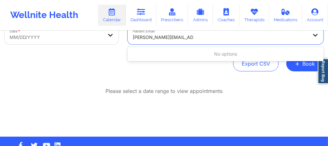
type input "[PERSON_NAME][EMAIL_ADDRESS][PERSON_NAME][DOMAIN_NAME]"
